Goal: Task Accomplishment & Management: Complete application form

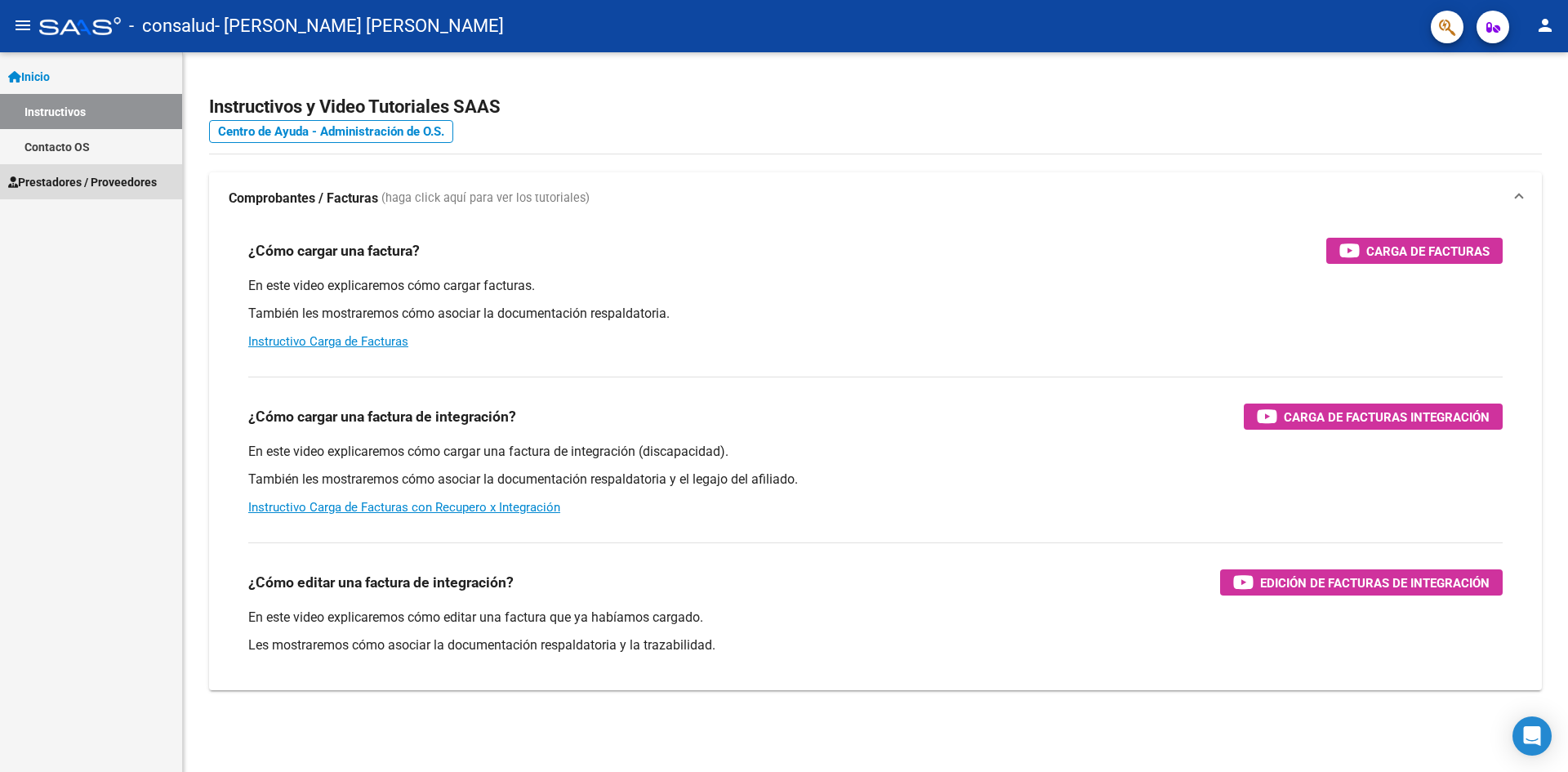
click at [120, 187] on span "Prestadores / Proveedores" at bounding box center [82, 182] width 149 height 18
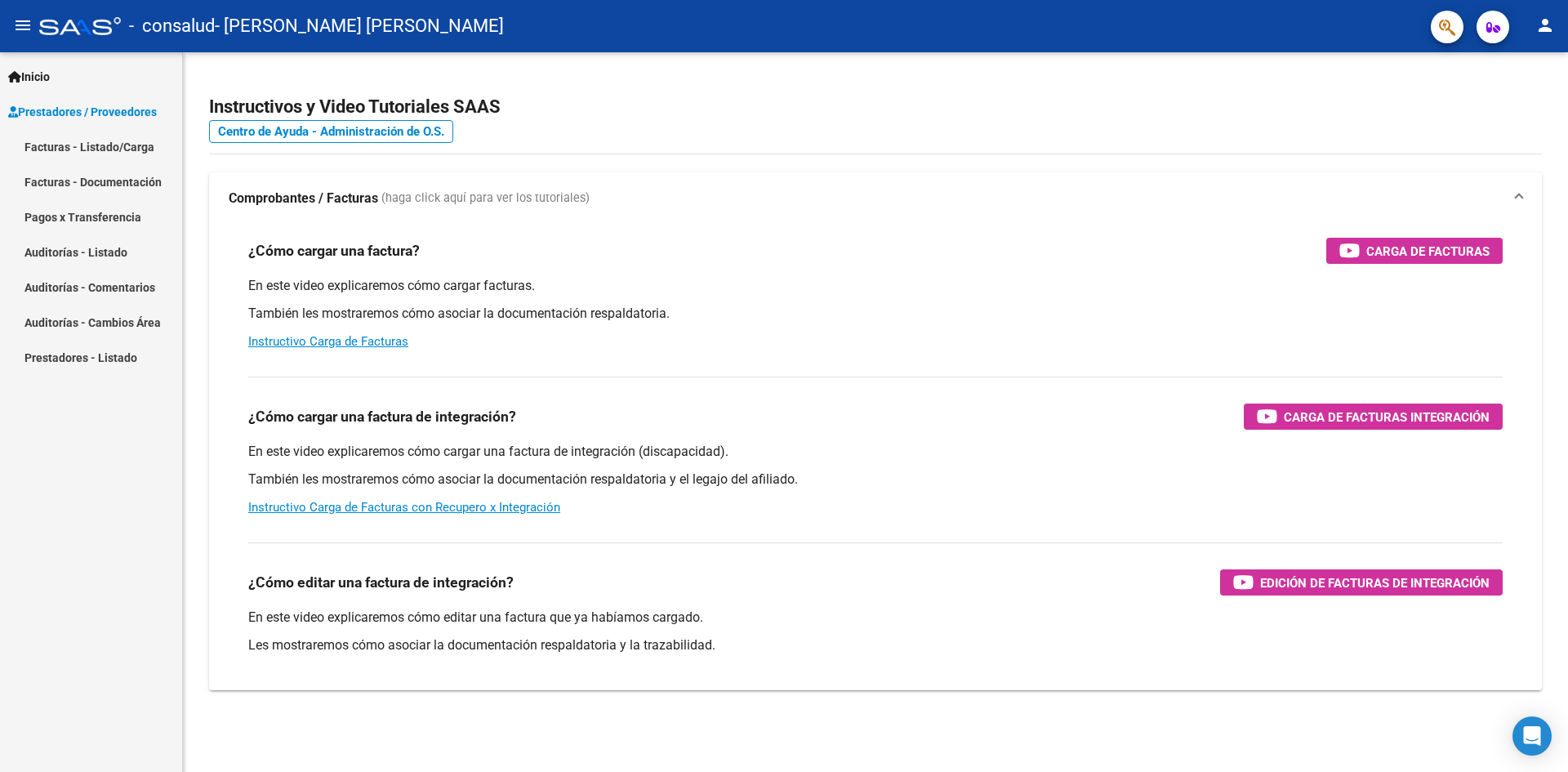
click at [111, 150] on link "Facturas - Listado/Carga" at bounding box center [91, 146] width 182 height 35
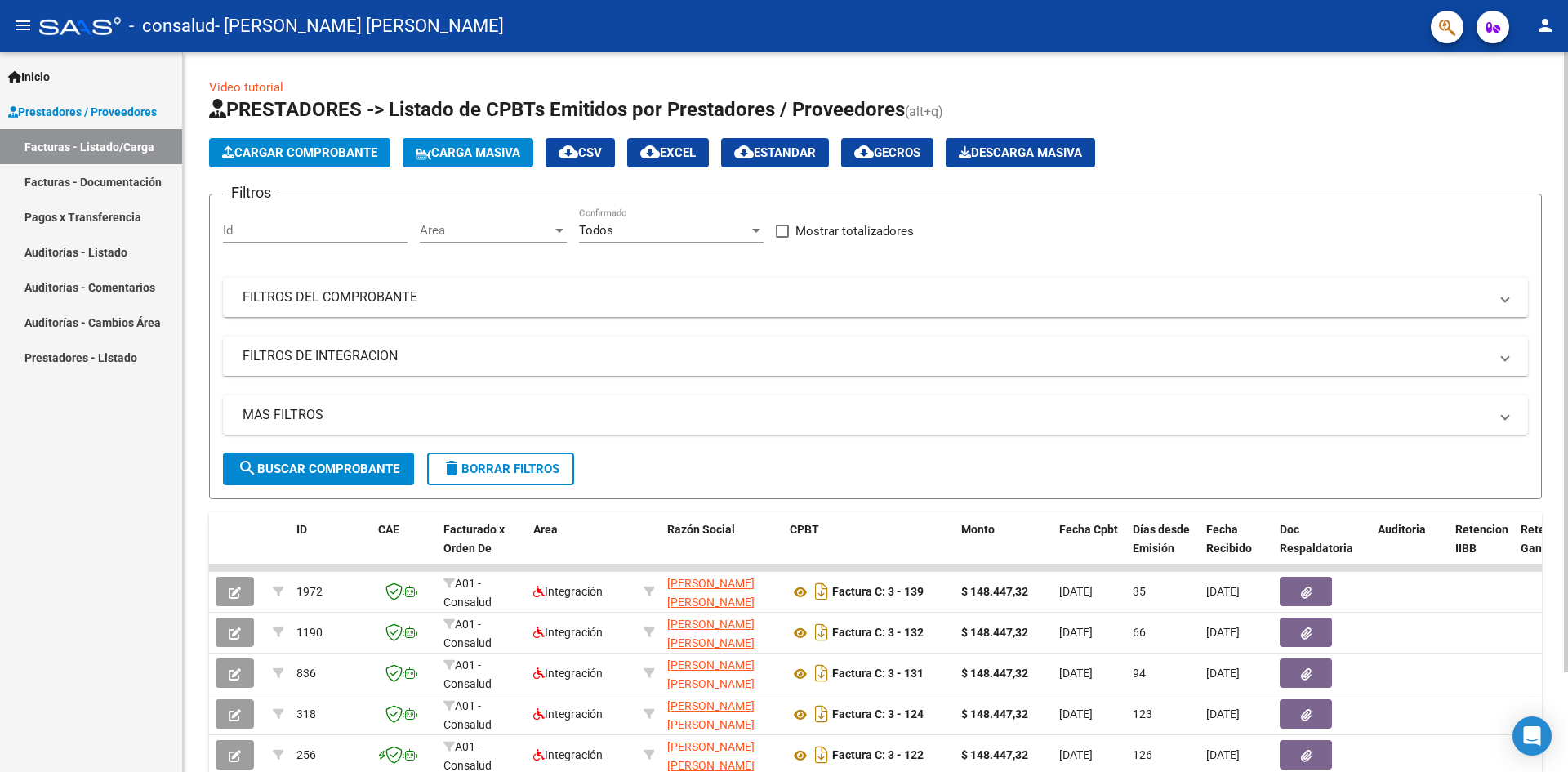
click at [311, 149] on span "Cargar Comprobante" at bounding box center [299, 153] width 155 height 15
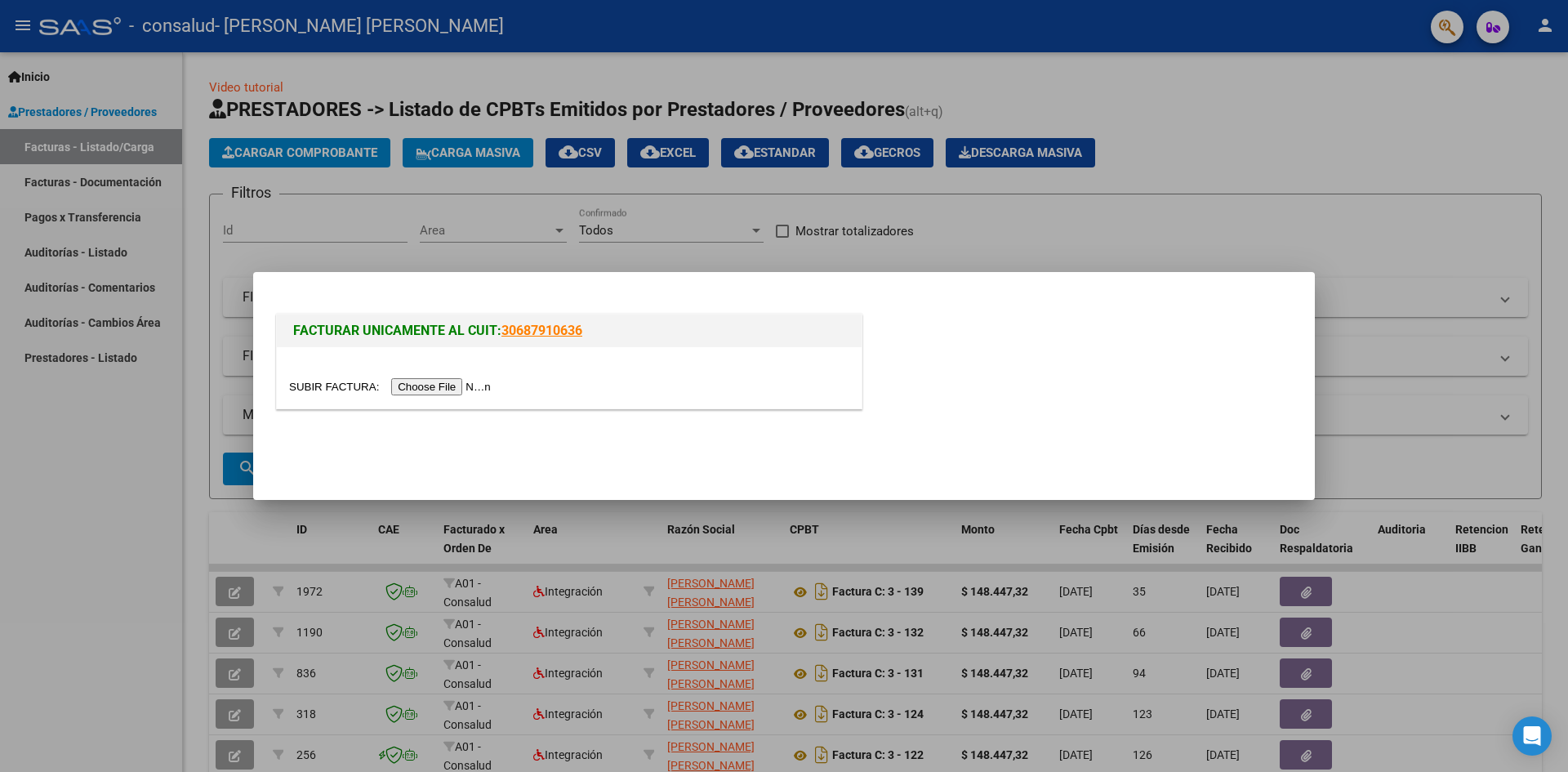
click at [429, 387] on input "file" at bounding box center [392, 386] width 207 height 17
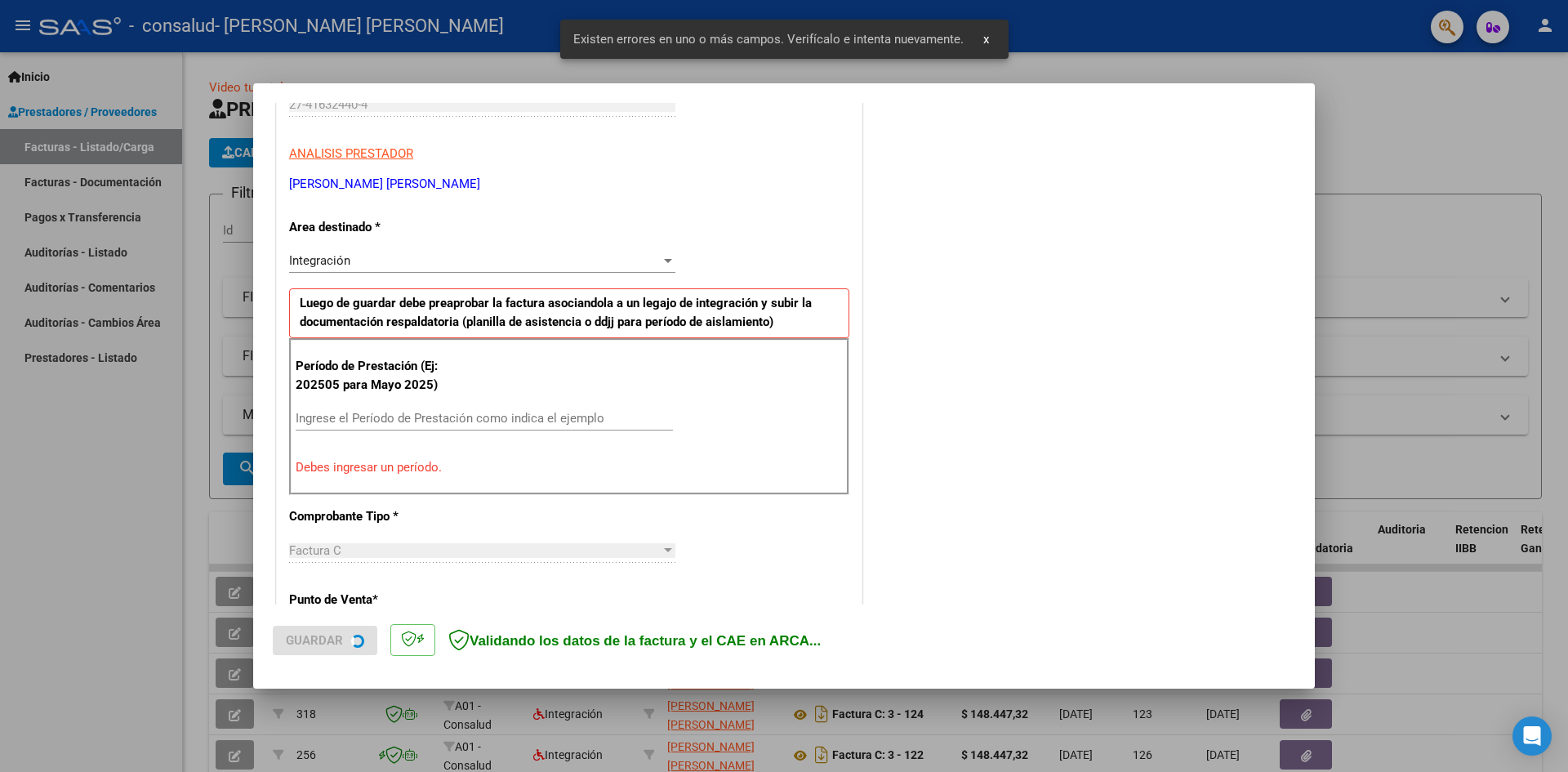
scroll to position [288, 0]
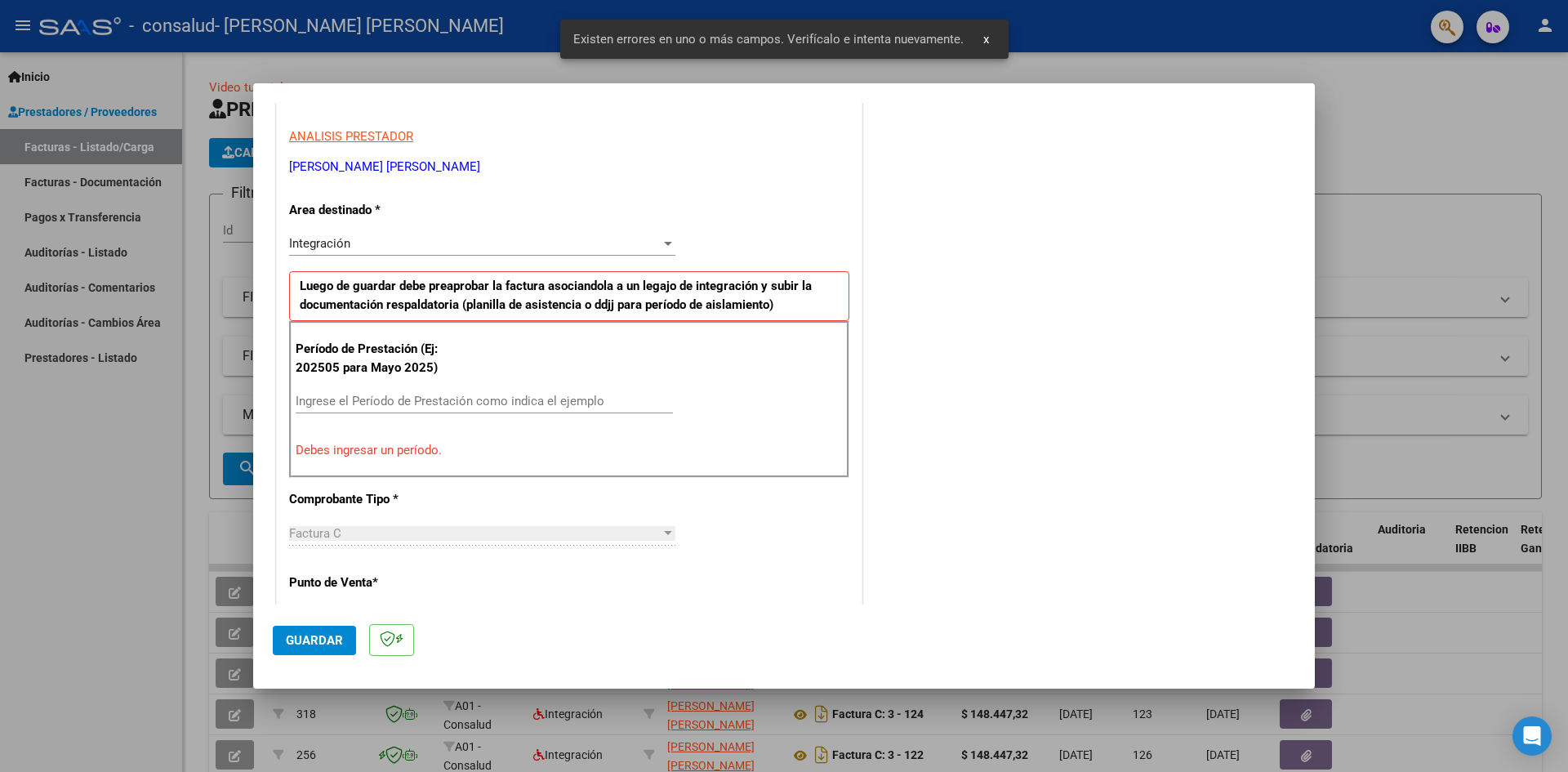
click at [433, 397] on input "Ingrese el Período de Prestación como indica el ejemplo" at bounding box center [484, 401] width 377 height 15
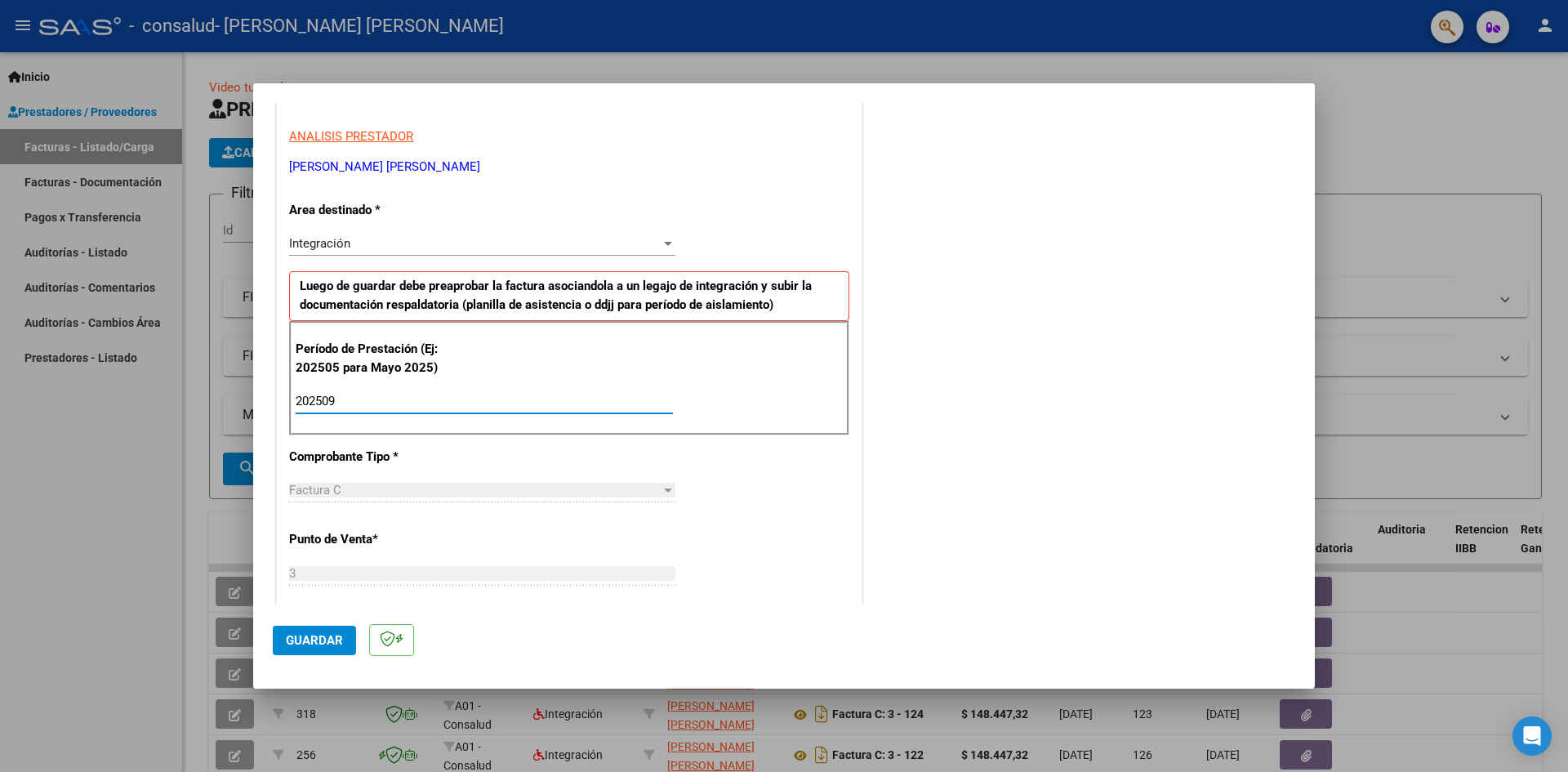
type input "202509"
click at [321, 634] on span "Guardar" at bounding box center [314, 641] width 57 height 15
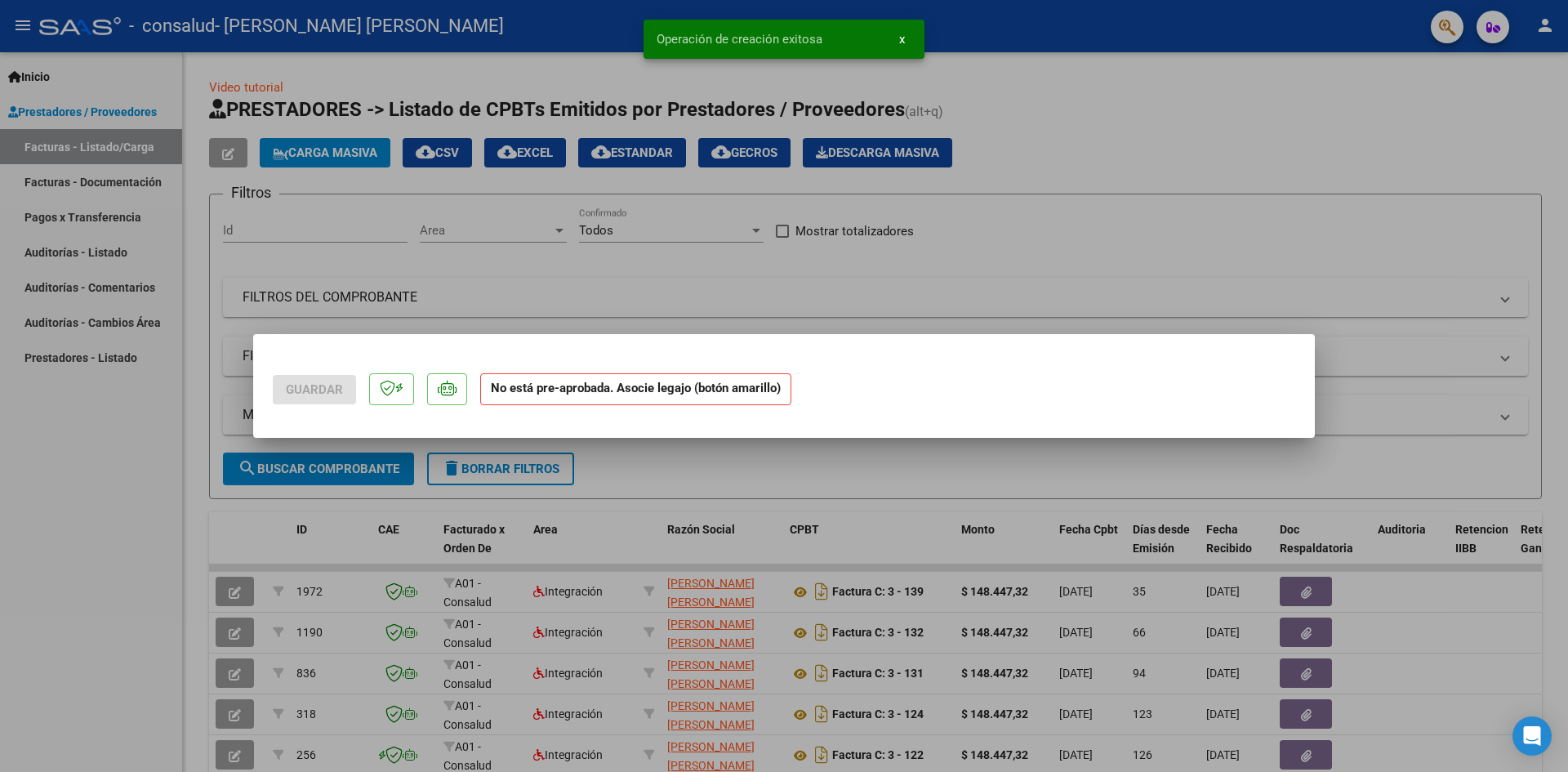
scroll to position [0, 0]
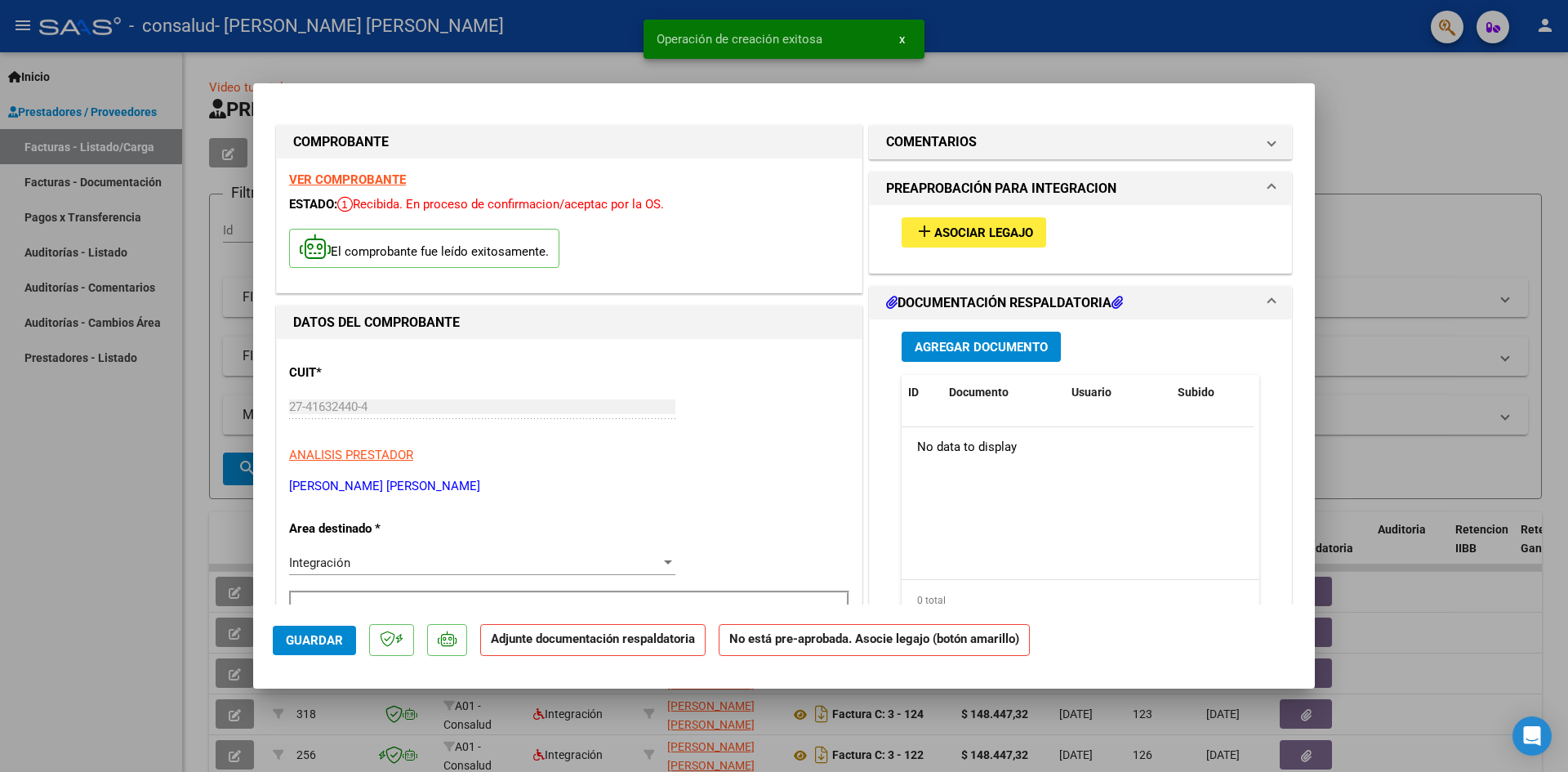
click at [970, 229] on span "Asociar Legajo" at bounding box center [983, 233] width 99 height 15
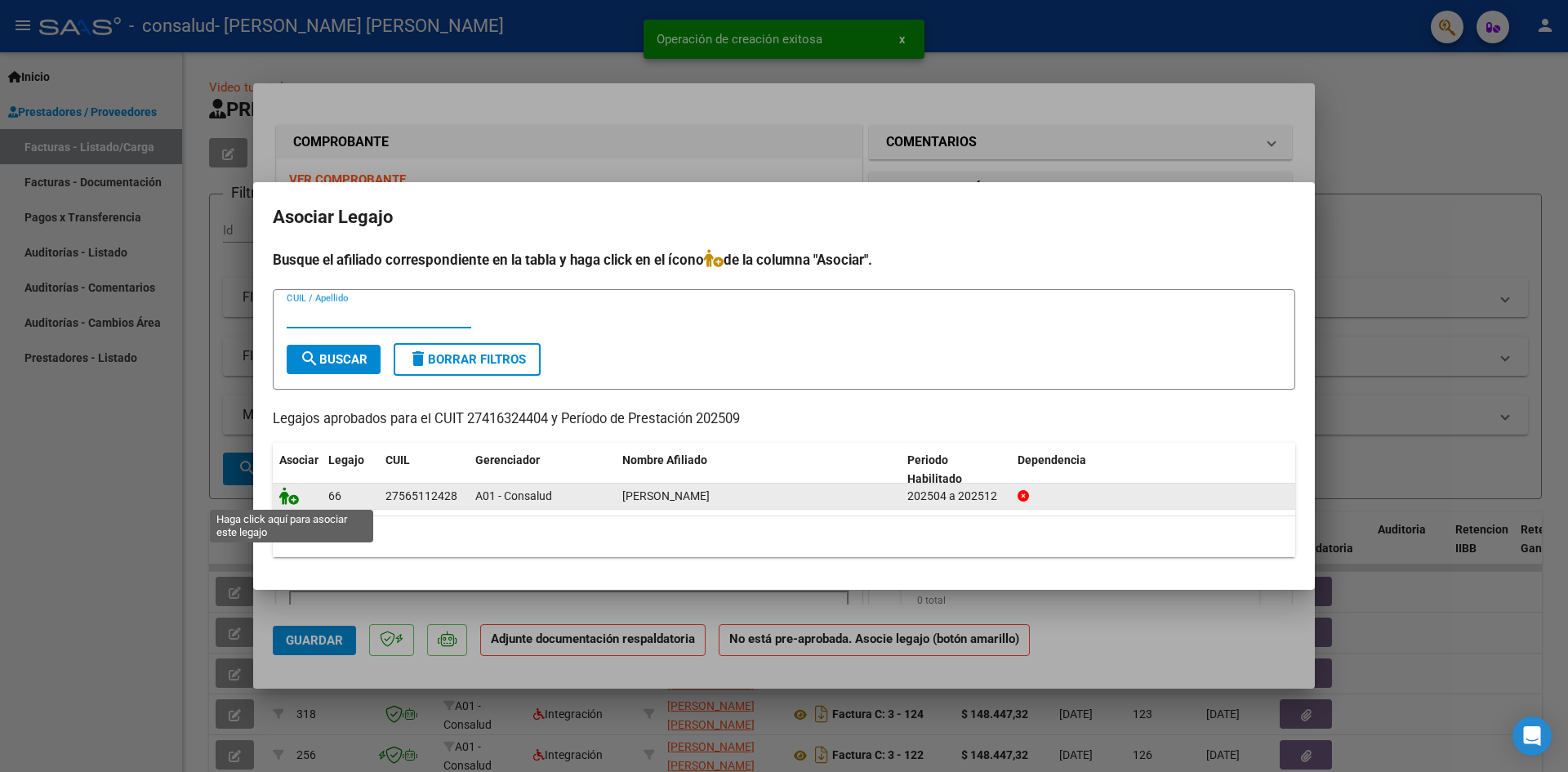
click at [292, 502] on icon at bounding box center [289, 496] width 20 height 18
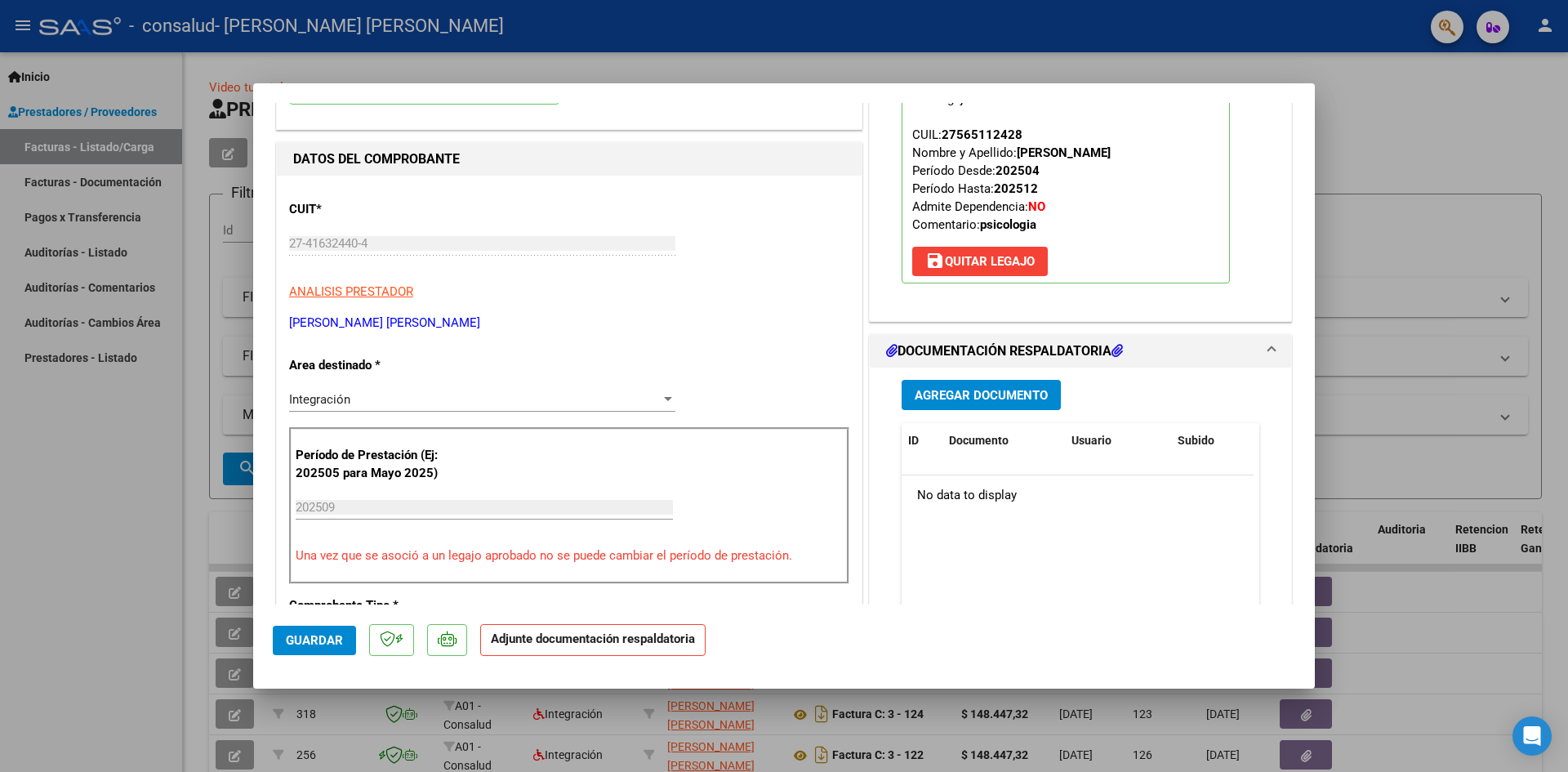
scroll to position [245, 0]
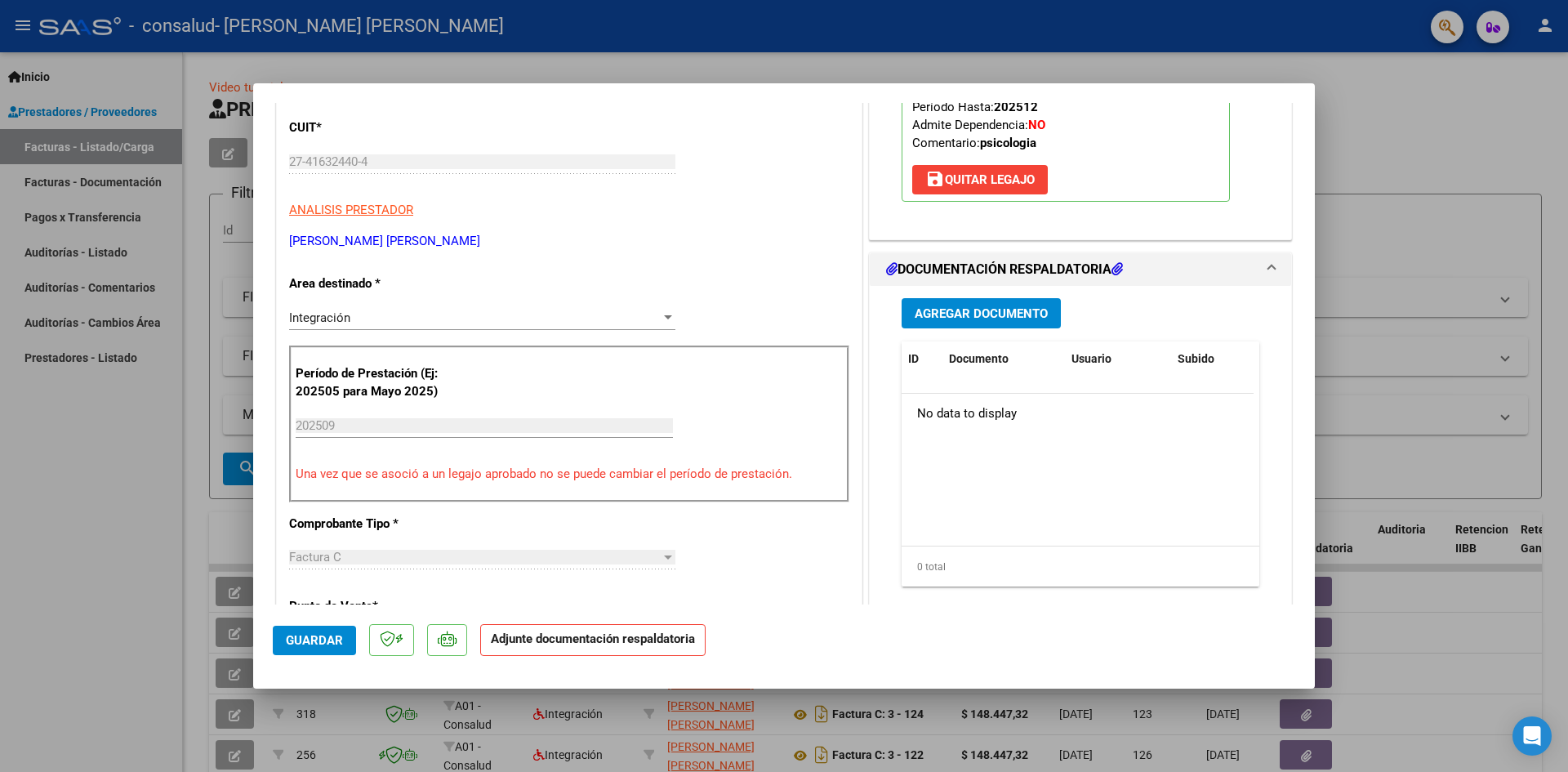
click at [991, 312] on span "Agregar Documento" at bounding box center [981, 314] width 133 height 15
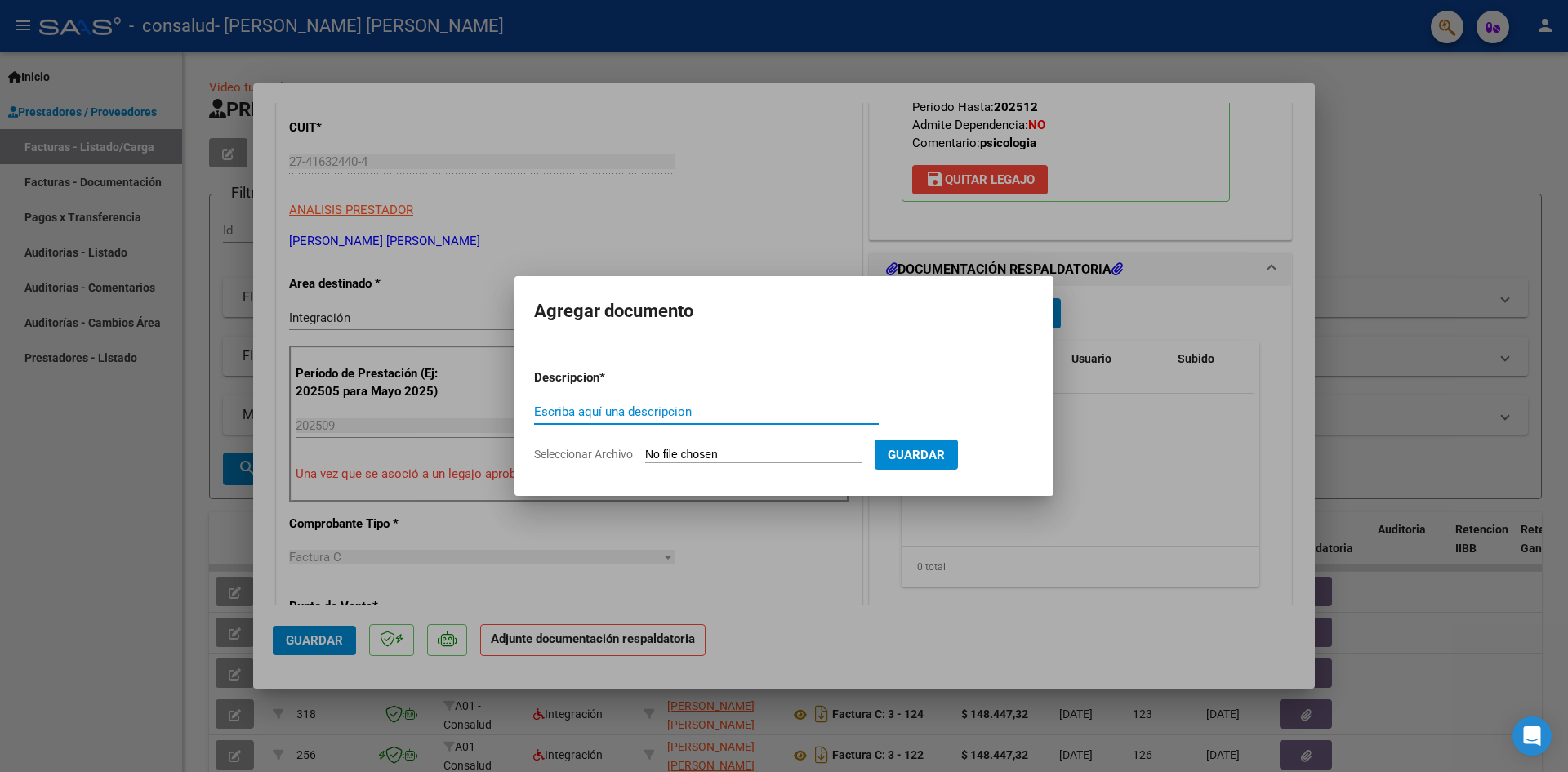
click at [708, 411] on input "Escriba aquí una descripcion" at bounding box center [706, 412] width 345 height 15
type input "Planilla asistencia"
click at [758, 453] on input "Seleccionar Archivo" at bounding box center [753, 455] width 217 height 16
type input "C:\fakepath\Alma.pdf"
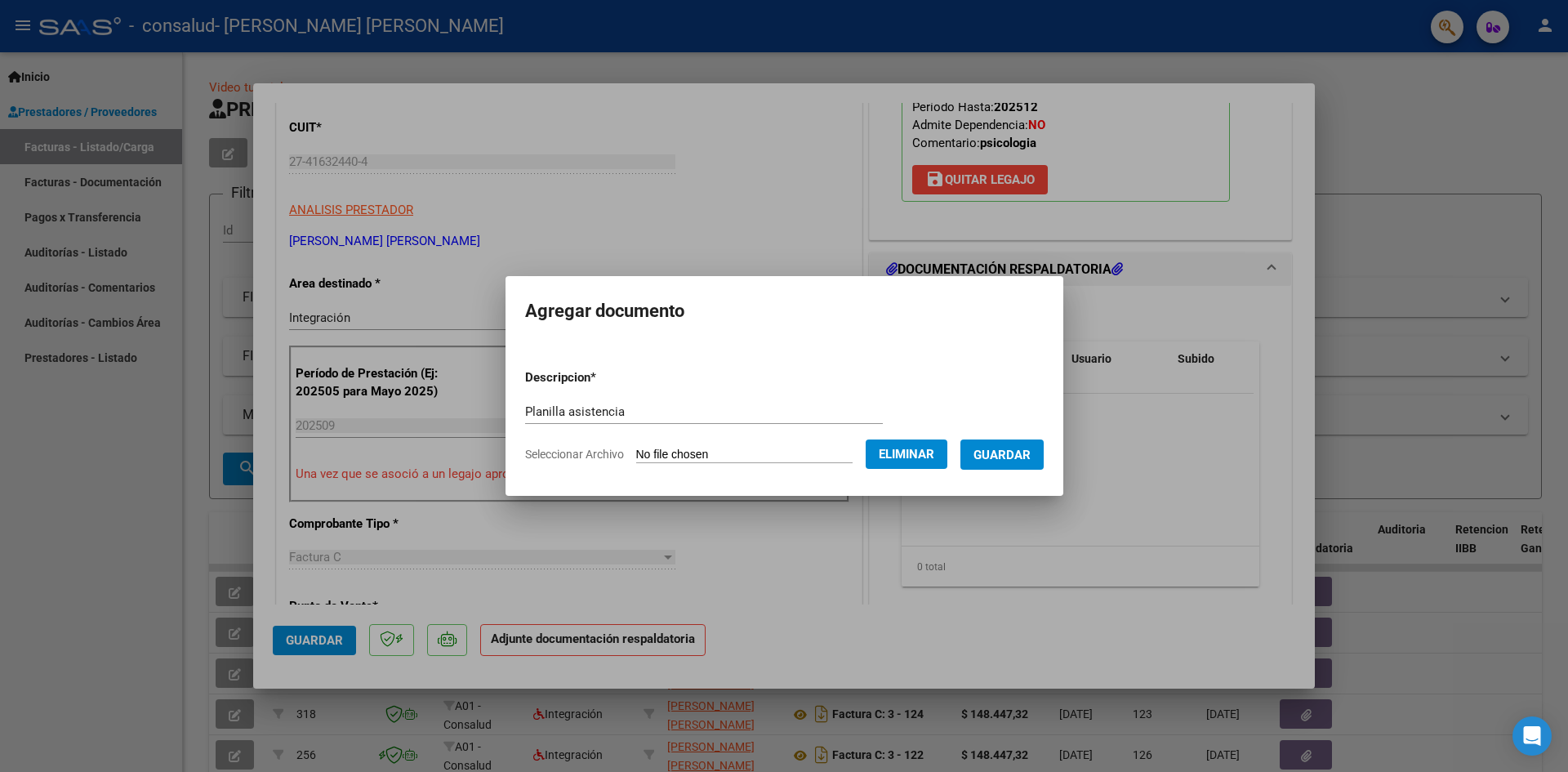
click at [992, 449] on span "Guardar" at bounding box center [1002, 455] width 57 height 15
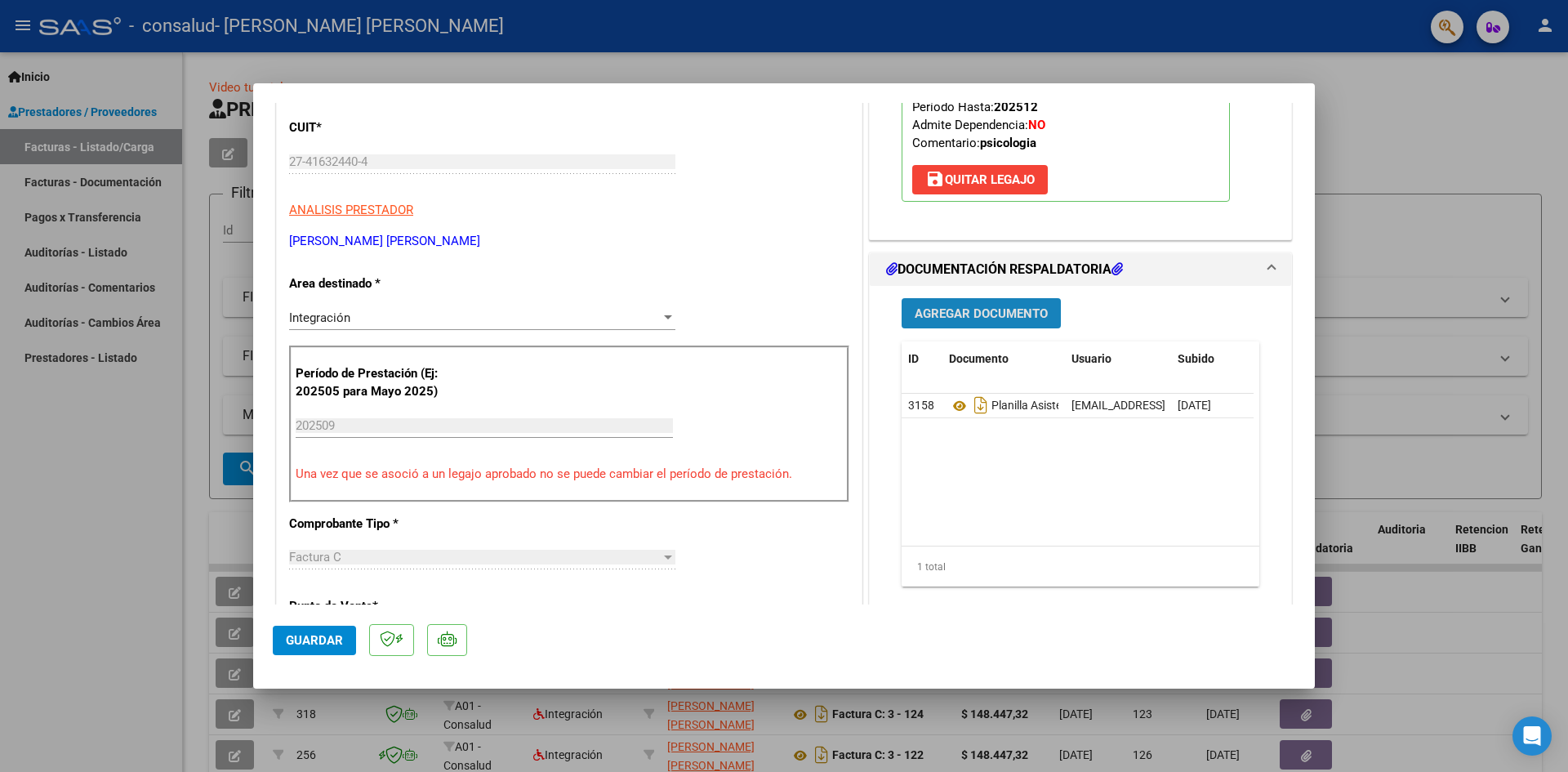
click at [966, 322] on button "Agregar Documento" at bounding box center [982, 313] width 159 height 30
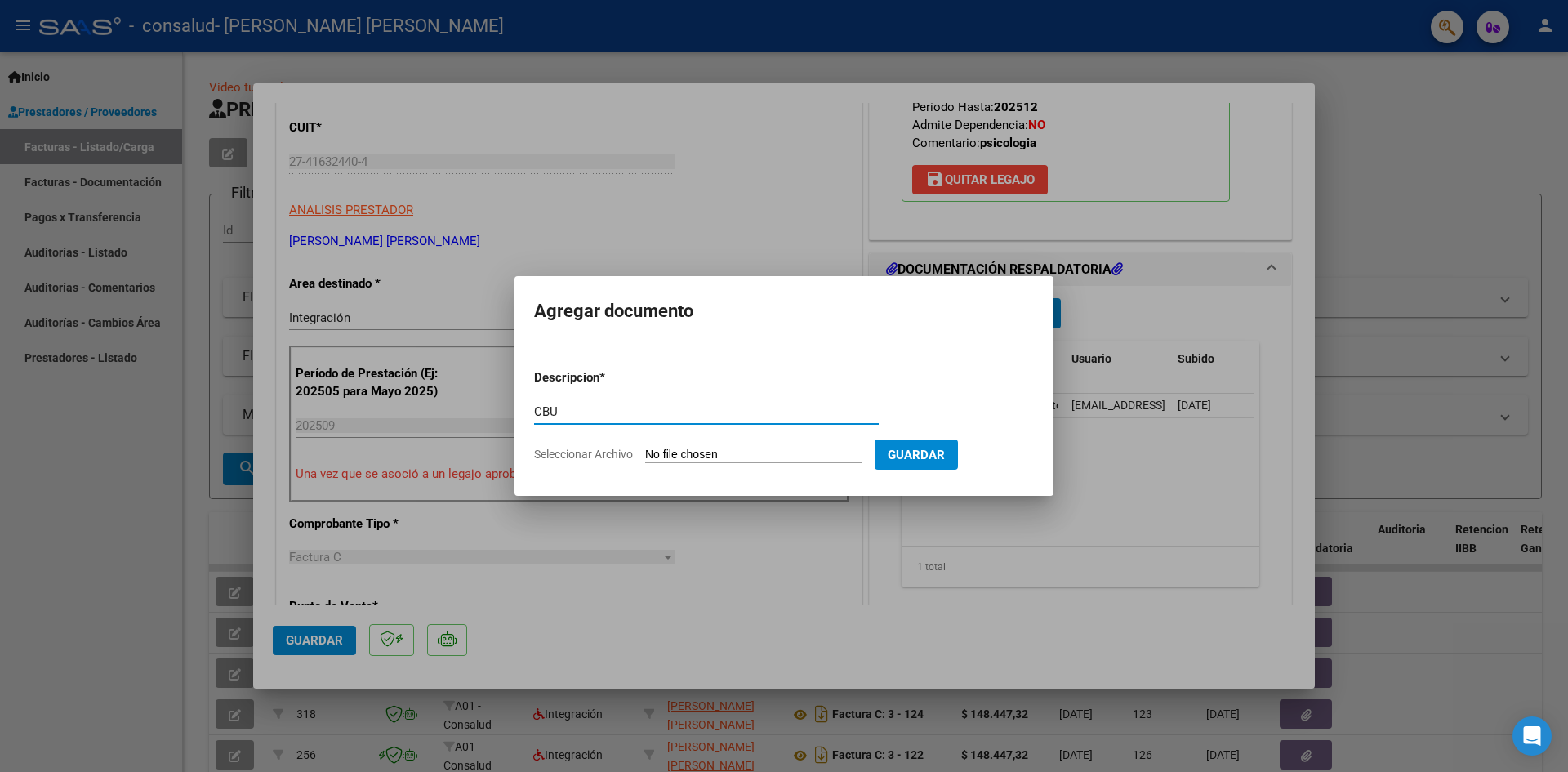
type input "CBU"
click at [706, 448] on input "Seleccionar Archivo" at bounding box center [753, 455] width 217 height 16
type input "C:\fakepath\micbu.pdf"
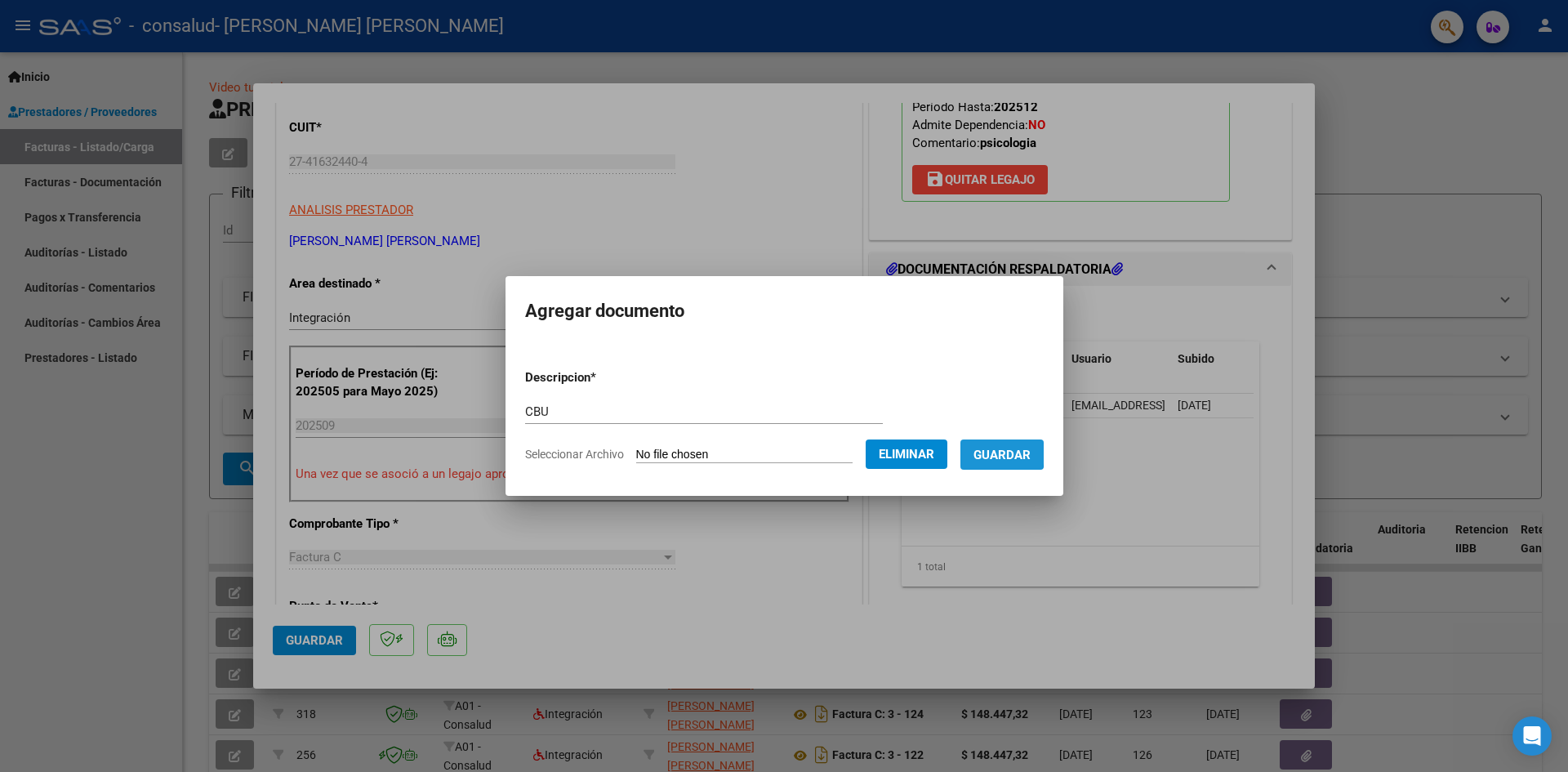
click at [1005, 454] on span "Guardar" at bounding box center [1002, 455] width 57 height 15
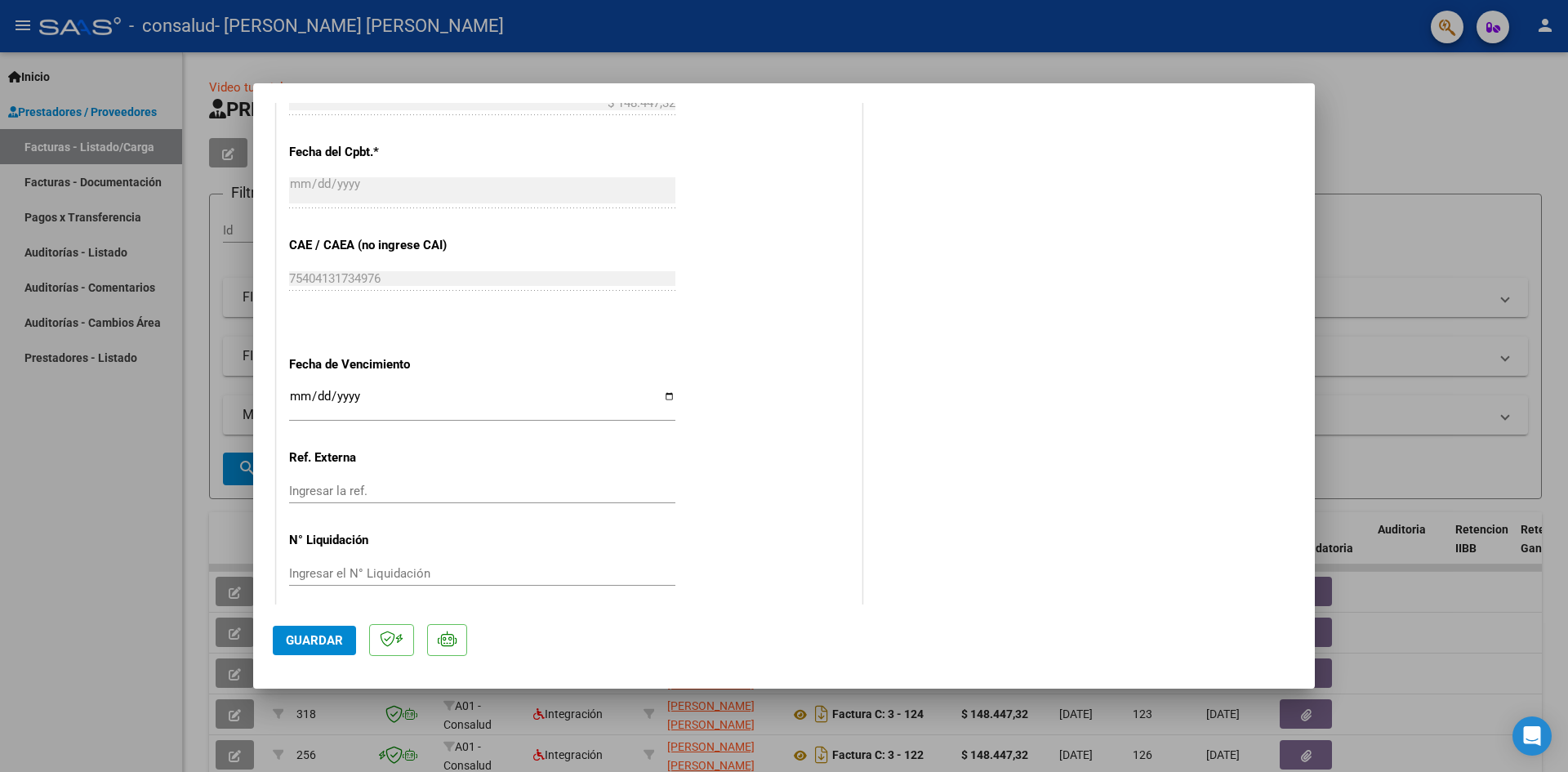
scroll to position [961, 0]
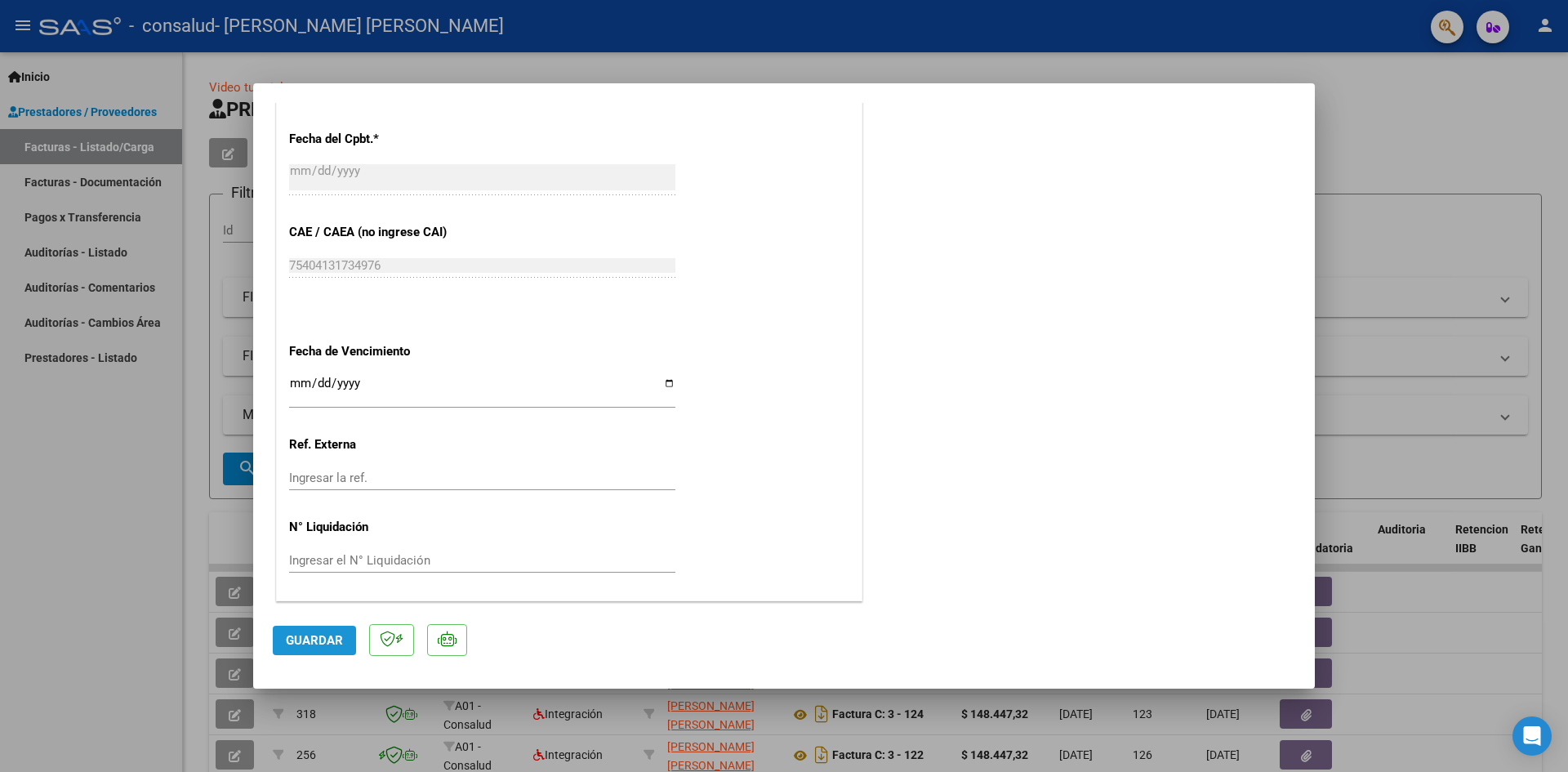
click at [326, 648] on button "Guardar" at bounding box center [314, 640] width 83 height 29
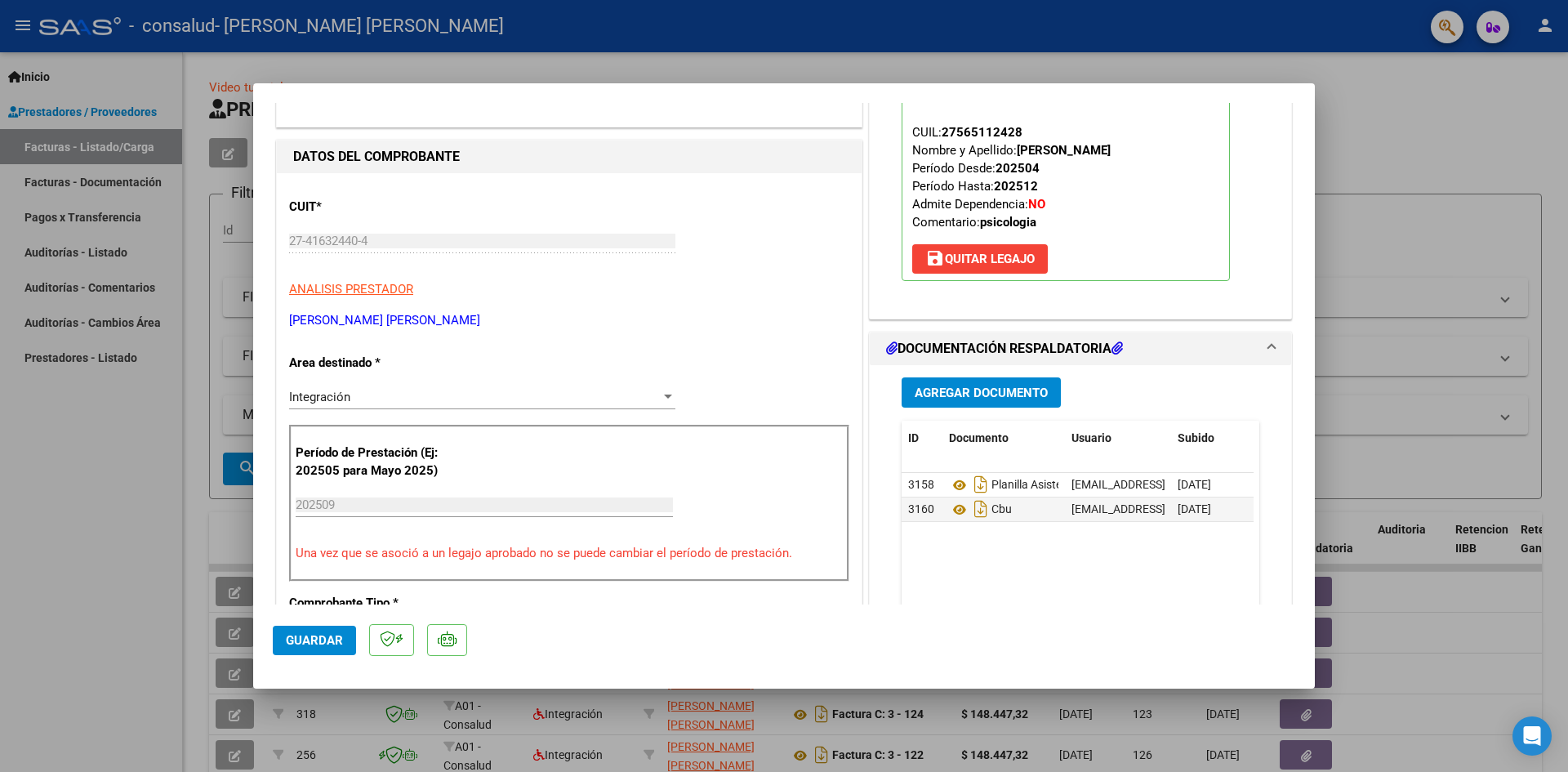
scroll to position [0, 0]
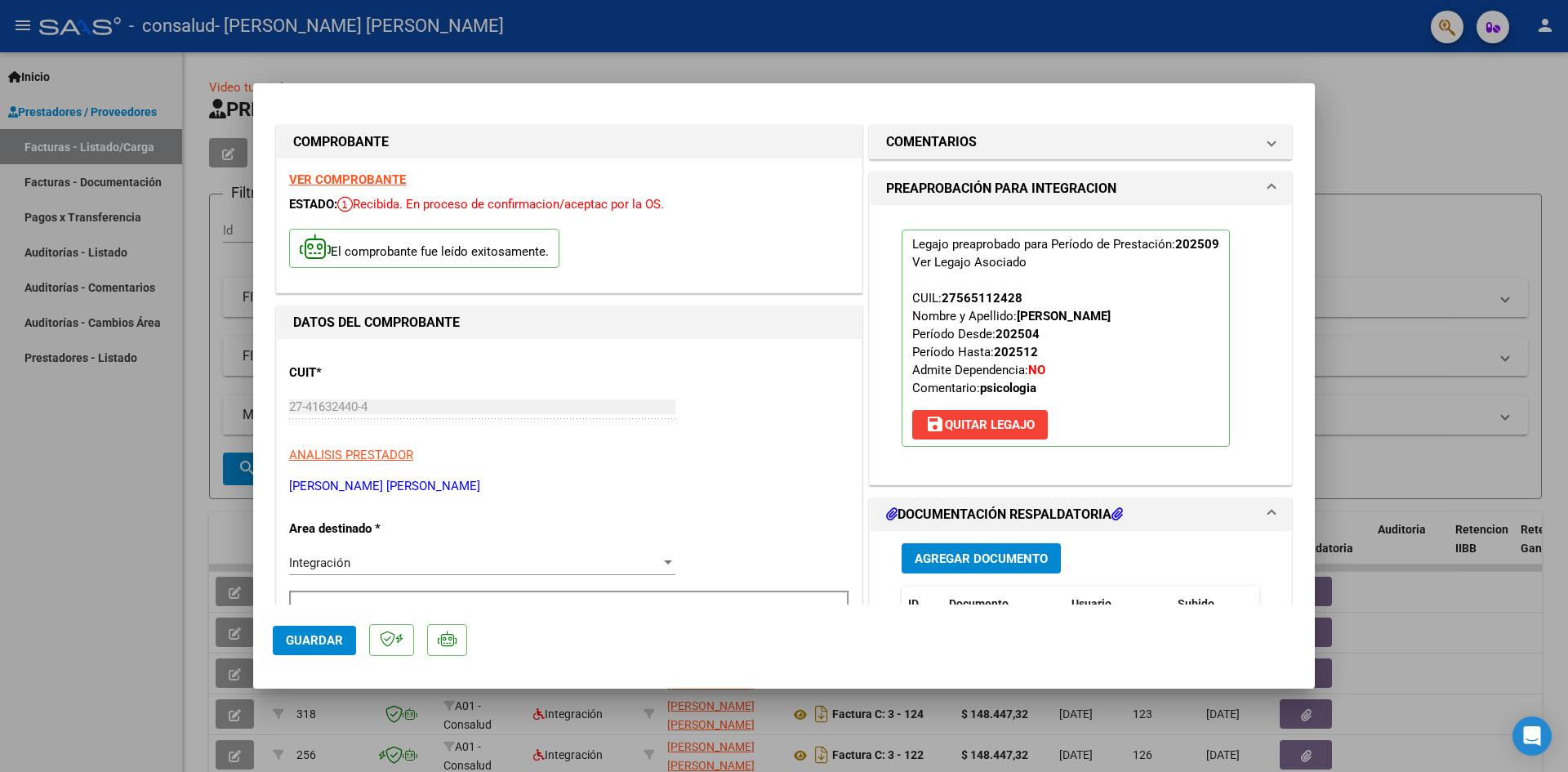
click at [1438, 160] on div at bounding box center [784, 386] width 1568 height 772
type input "$ 0,00"
